Goal: Transaction & Acquisition: Purchase product/service

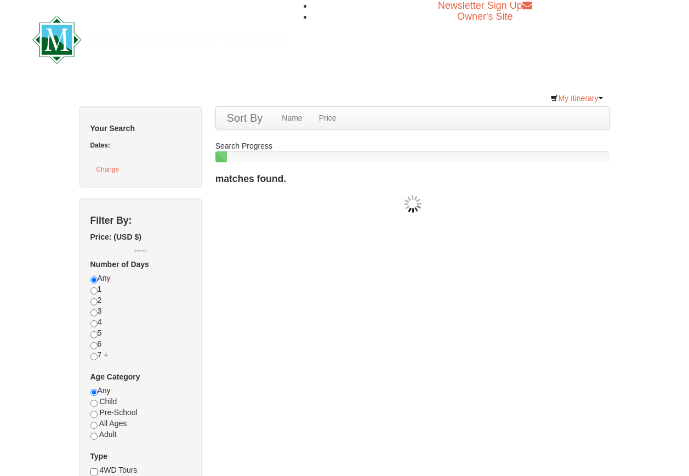
checkbox input "true"
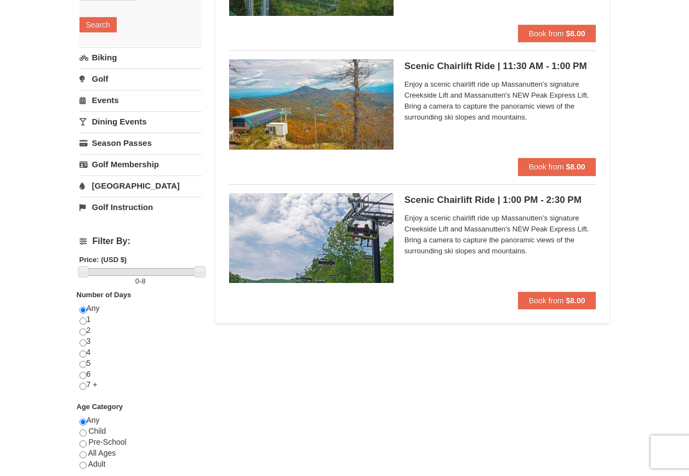
scroll to position [219, 0]
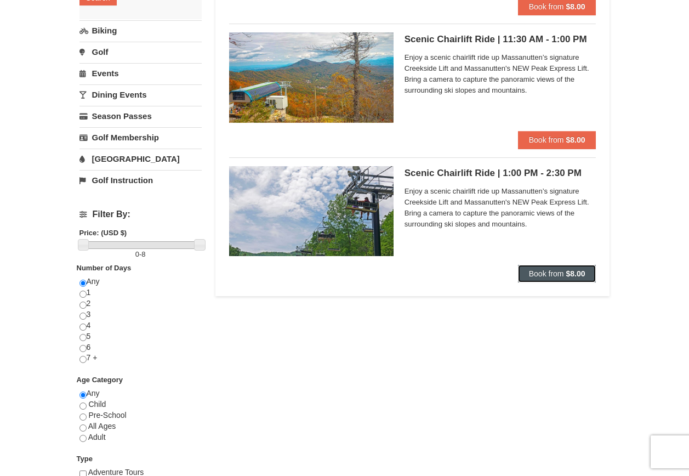
click at [551, 265] on button "Book from $8.00" at bounding box center [557, 274] width 78 height 18
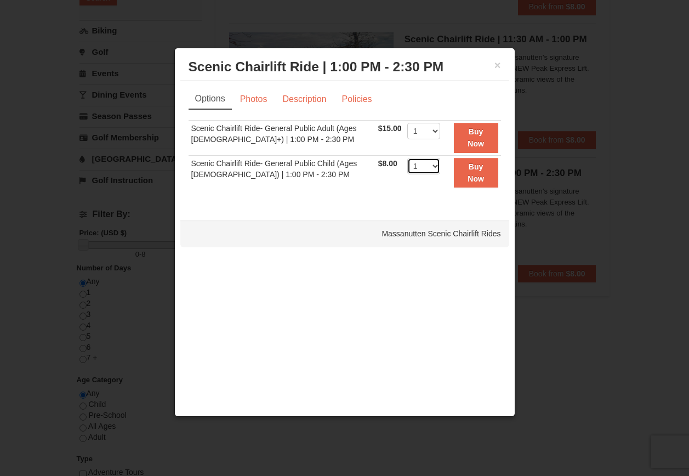
click at [432, 167] on select "1 2 3 4 5 6 7 8 9 10 11 12 13 14 15 16 17 18 19 20 21 22" at bounding box center [423, 166] width 33 height 16
select select "2"
click at [407, 158] on select "1 2 3 4 5 6 7 8 9 10 11 12 13 14 15 16 17 18 19 20 21 22" at bounding box center [423, 166] width 33 height 16
click at [471, 140] on strong "Buy Now" at bounding box center [476, 137] width 16 height 21
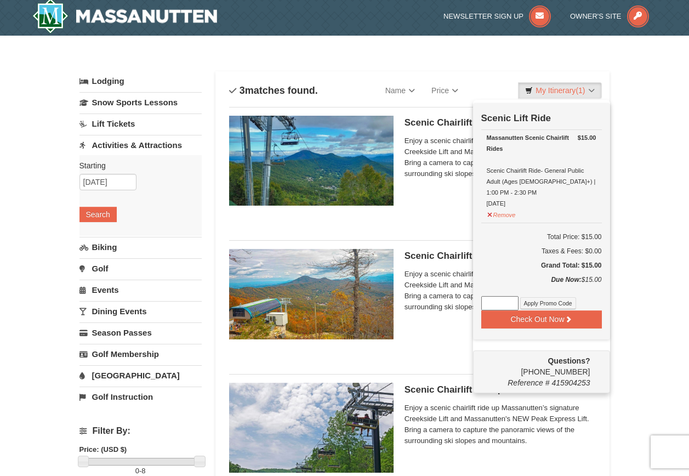
scroll to position [3, 0]
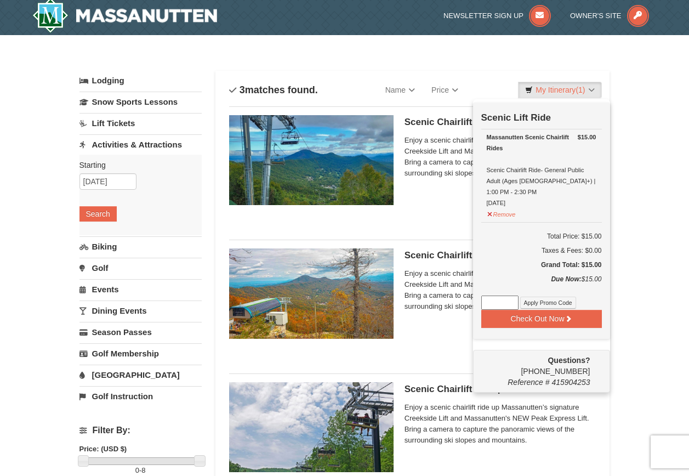
click at [631, 252] on div "× Categories List Filter My Itinerary (1) Check Out Now Scenic Lift Ride $15.00…" at bounding box center [344, 435] width 689 height 801
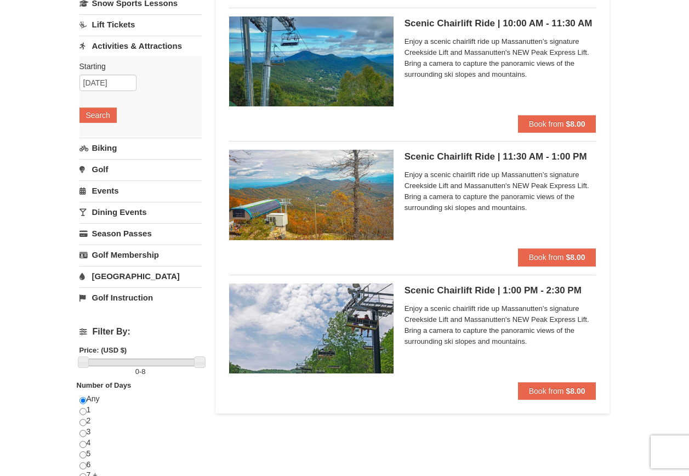
scroll to position [277, 0]
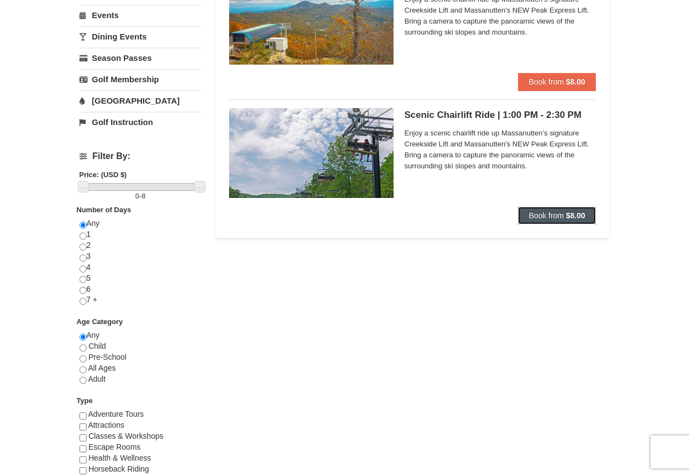
click at [535, 213] on span "Book from" at bounding box center [546, 215] width 35 height 9
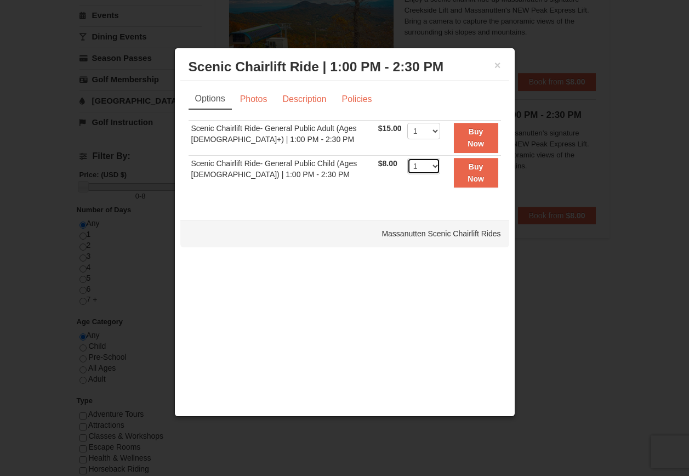
click at [431, 163] on select "1 2 3 4 5 6 7 8 9 10 11 12 13 14 15 16 17 18 19 20 21 22" at bounding box center [423, 166] width 33 height 16
select select "2"
click at [407, 158] on select "1 2 3 4 5 6 7 8 9 10 11 12 13 14 15 16 17 18 19 20 21 22" at bounding box center [423, 166] width 33 height 16
click at [468, 181] on strong "Buy Now" at bounding box center [476, 172] width 16 height 21
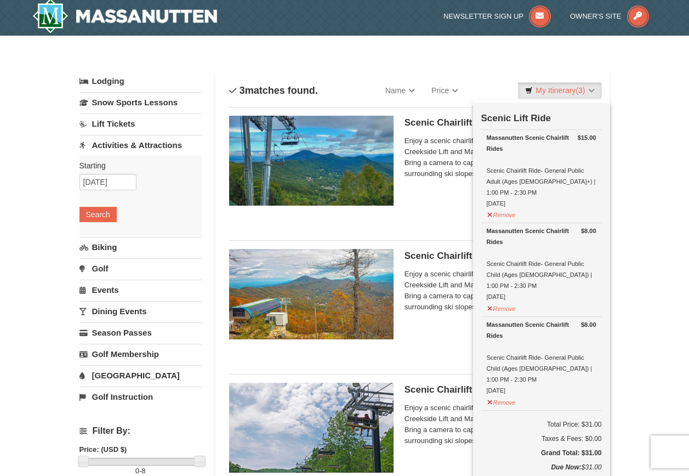
scroll to position [3, 0]
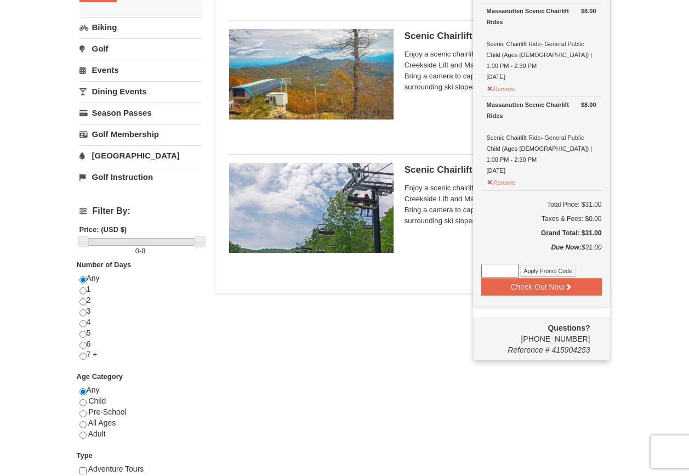
click at [657, 221] on div "× Categories List Filter My Itinerary (3) Check Out Now Scenic Lift Ride $15.00…" at bounding box center [344, 216] width 689 height 801
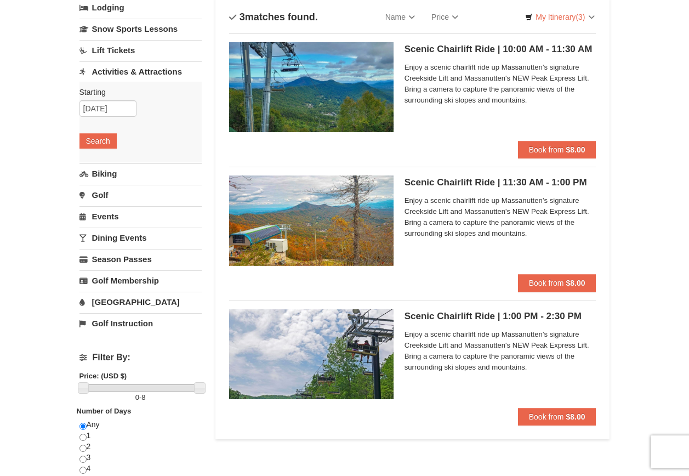
scroll to position [219, 0]
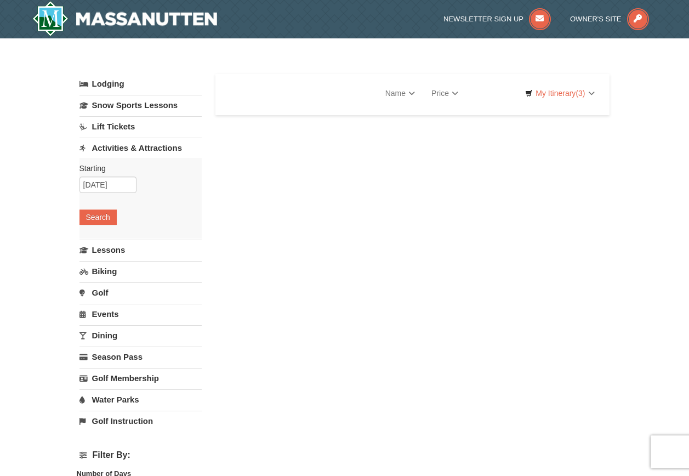
select select "9"
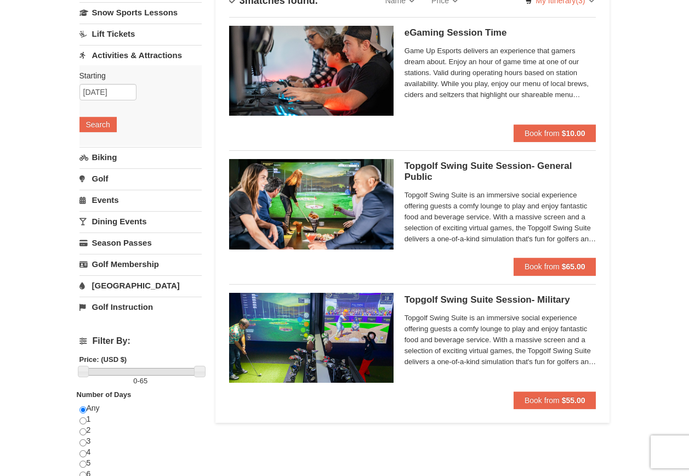
scroll to position [110, 0]
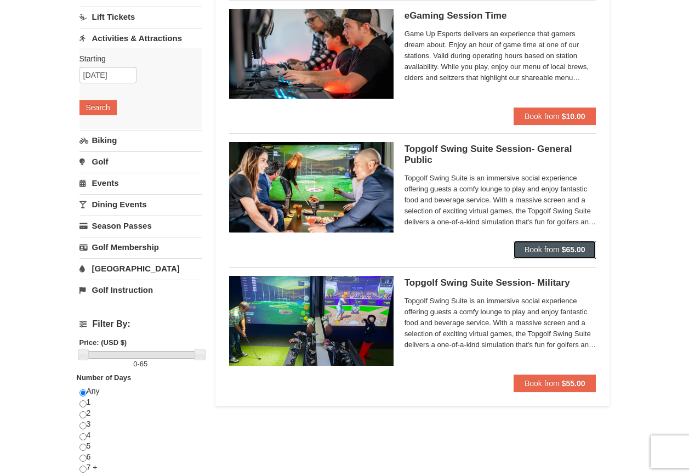
click at [562, 254] on strong "$65.00" at bounding box center [574, 249] width 24 height 9
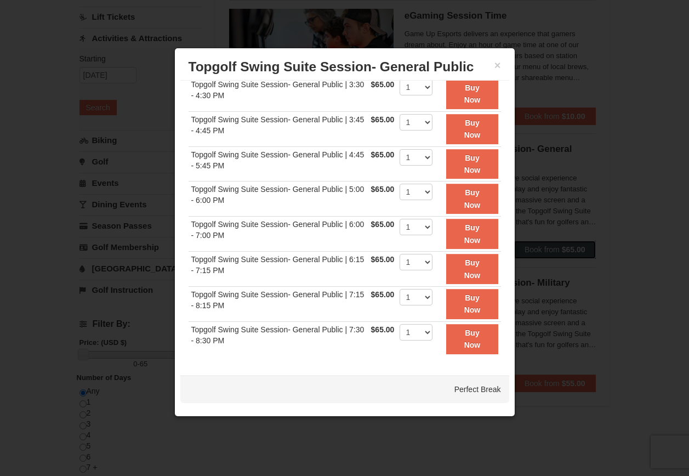
scroll to position [195, 0]
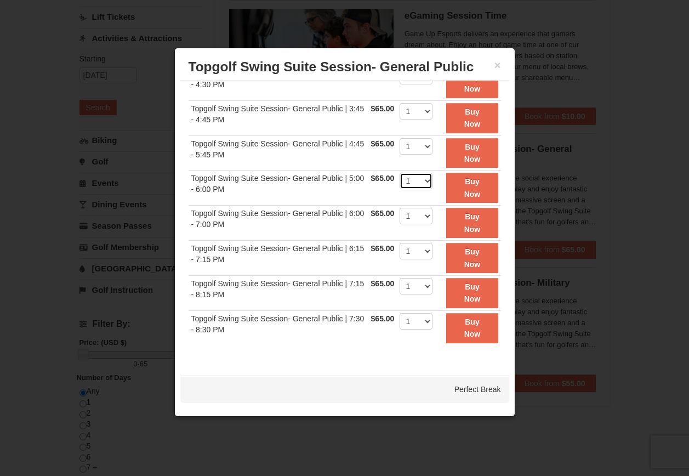
click at [404, 177] on select "1" at bounding box center [416, 181] width 33 height 16
click at [400, 173] on select "1" at bounding box center [416, 181] width 33 height 16
click at [467, 199] on button "Buy Now" at bounding box center [472, 188] width 52 height 30
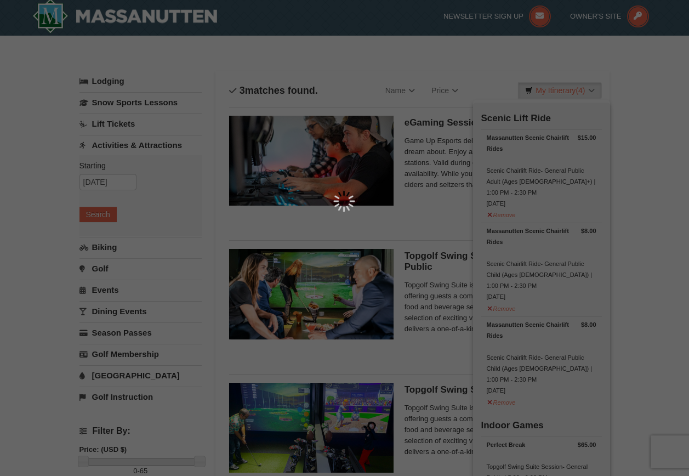
scroll to position [3, 0]
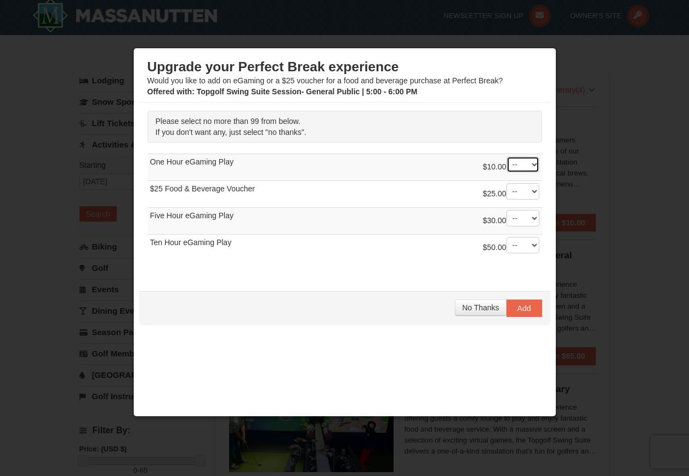
click at [507, 168] on select "-- 01 02 03 04 05 06 07 08" at bounding box center [523, 164] width 33 height 16
select select "2"
click at [507, 156] on select "-- 01 02 03 04 05 06 07 08" at bounding box center [523, 164] width 33 height 16
click at [516, 183] on select "-- 01 02 03 04 05 06 07 08" at bounding box center [523, 191] width 33 height 16
select select "1"
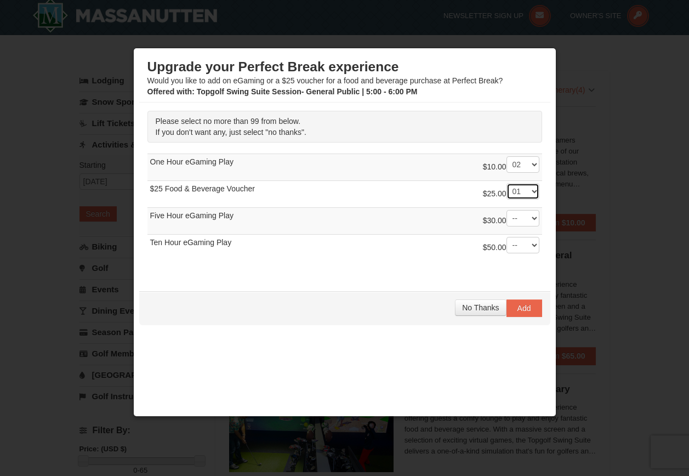
click at [507, 183] on select "-- 01 02 03 04 05 06 07 08" at bounding box center [523, 191] width 33 height 16
click at [513, 220] on select "-- 01 02 03 04 05 06 07 08" at bounding box center [523, 218] width 33 height 16
select select "3"
click at [507, 210] on select "-- 01 02 03 04 05 06 07 08" at bounding box center [523, 218] width 33 height 16
drag, startPoint x: 514, startPoint y: 313, endPoint x: 467, endPoint y: 300, distance: 49.3
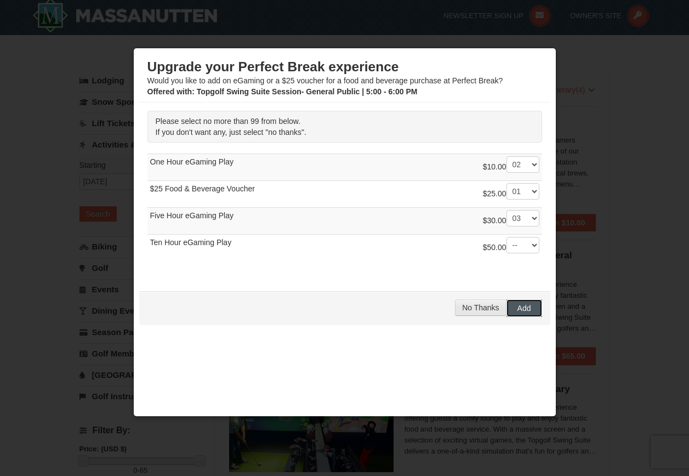
click at [467, 300] on div "No Thanks Add" at bounding box center [344, 308] width 411 height 34
click at [507, 189] on select "-- 01 02 03 04 05 06 07 08" at bounding box center [523, 191] width 33 height 16
select select "0"
click at [507, 183] on select "-- 01 02 03 04 05 06 07 08" at bounding box center [523, 191] width 33 height 16
click at [469, 312] on button "No Thanks" at bounding box center [480, 307] width 51 height 16
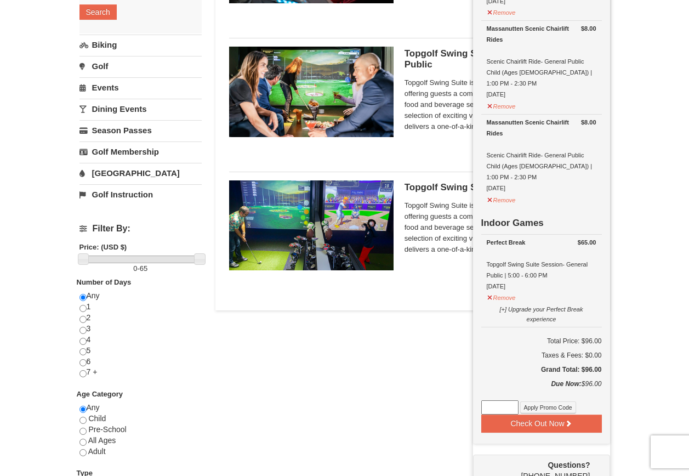
scroll to position [223, 0]
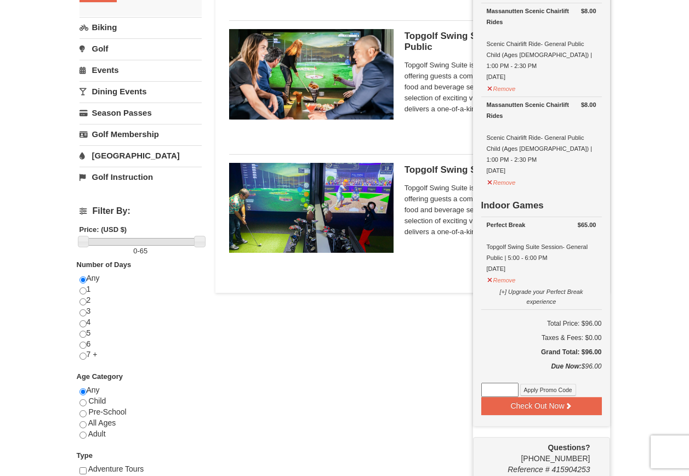
click at [643, 205] on div "× Categories List Filter My Itinerary (4) Check Out Now Scenic Lift Ride $15.00…" at bounding box center [344, 216] width 689 height 801
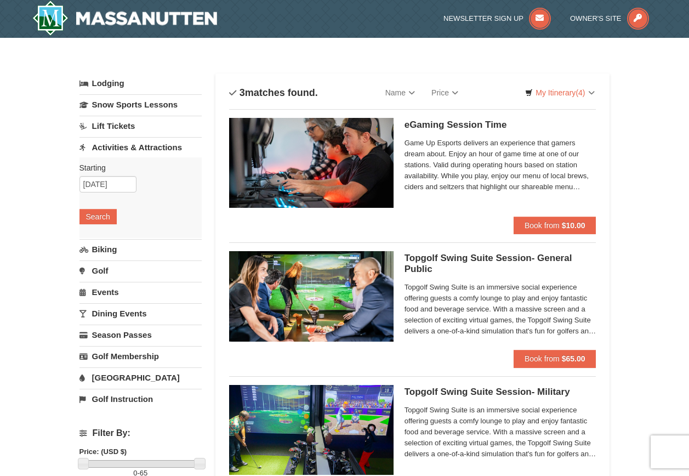
scroll to position [0, 0]
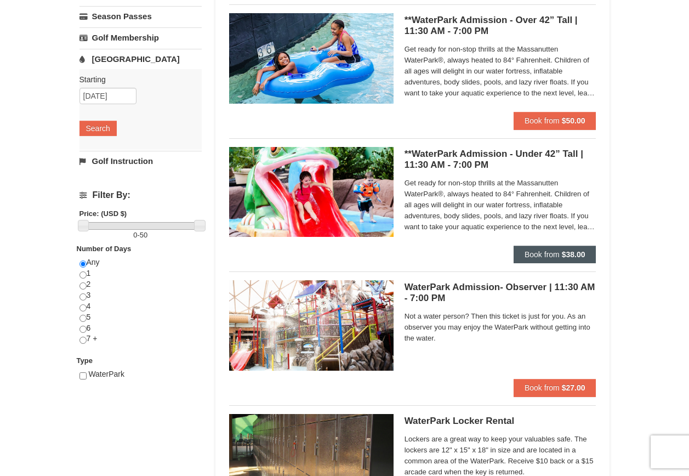
scroll to position [219, 0]
